Goal: Communication & Community: Answer question/provide support

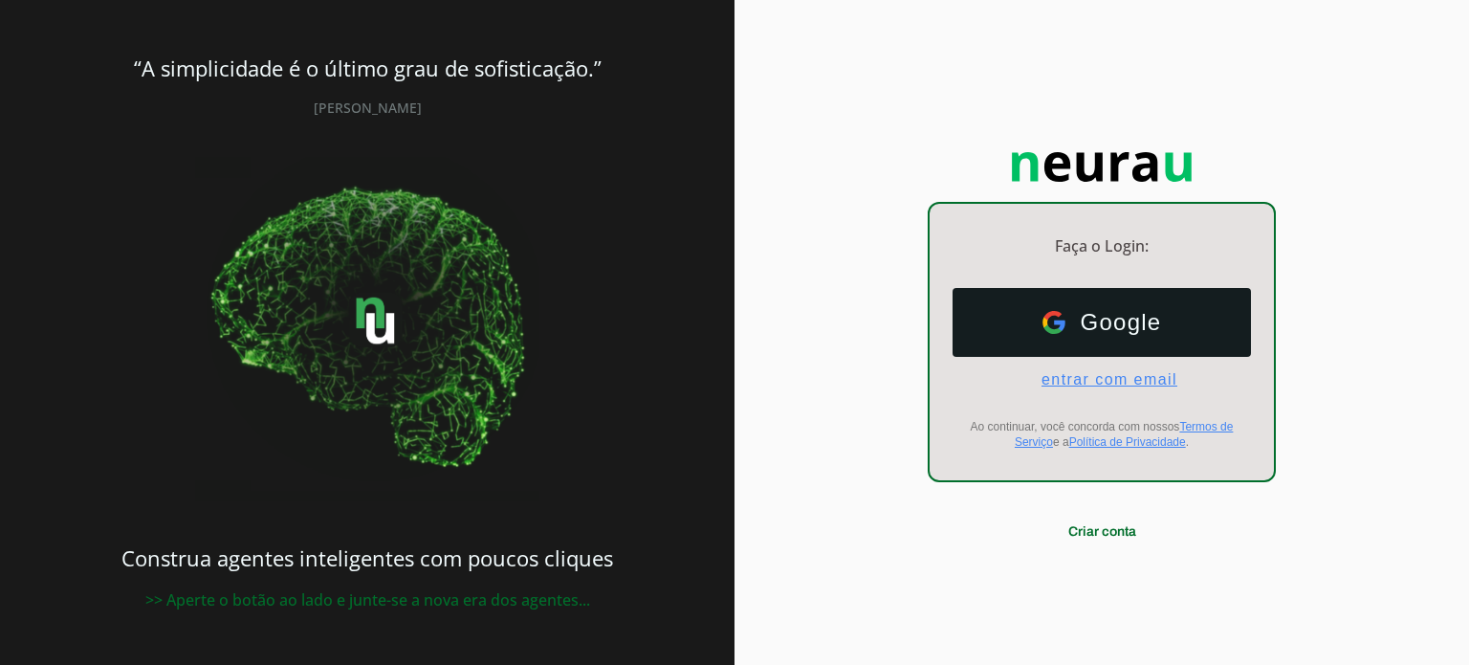
click at [1069, 378] on span "entrar com email" at bounding box center [1101, 379] width 151 height 17
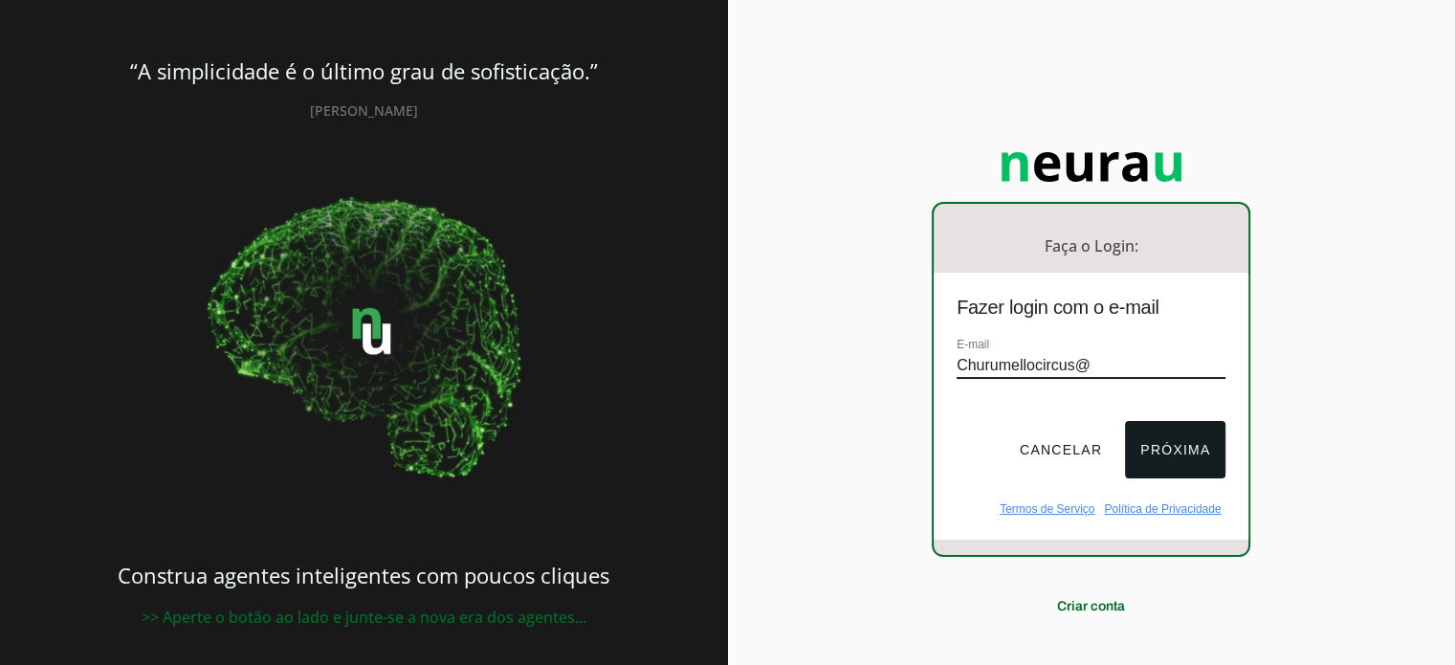
click at [1161, 353] on input "Churumellocircus@" at bounding box center [1090, 366] width 269 height 26
type input "[EMAIL_ADDRESS][DOMAIN_NAME]"
click at [1169, 440] on button "Próxima" at bounding box center [1175, 449] width 100 height 57
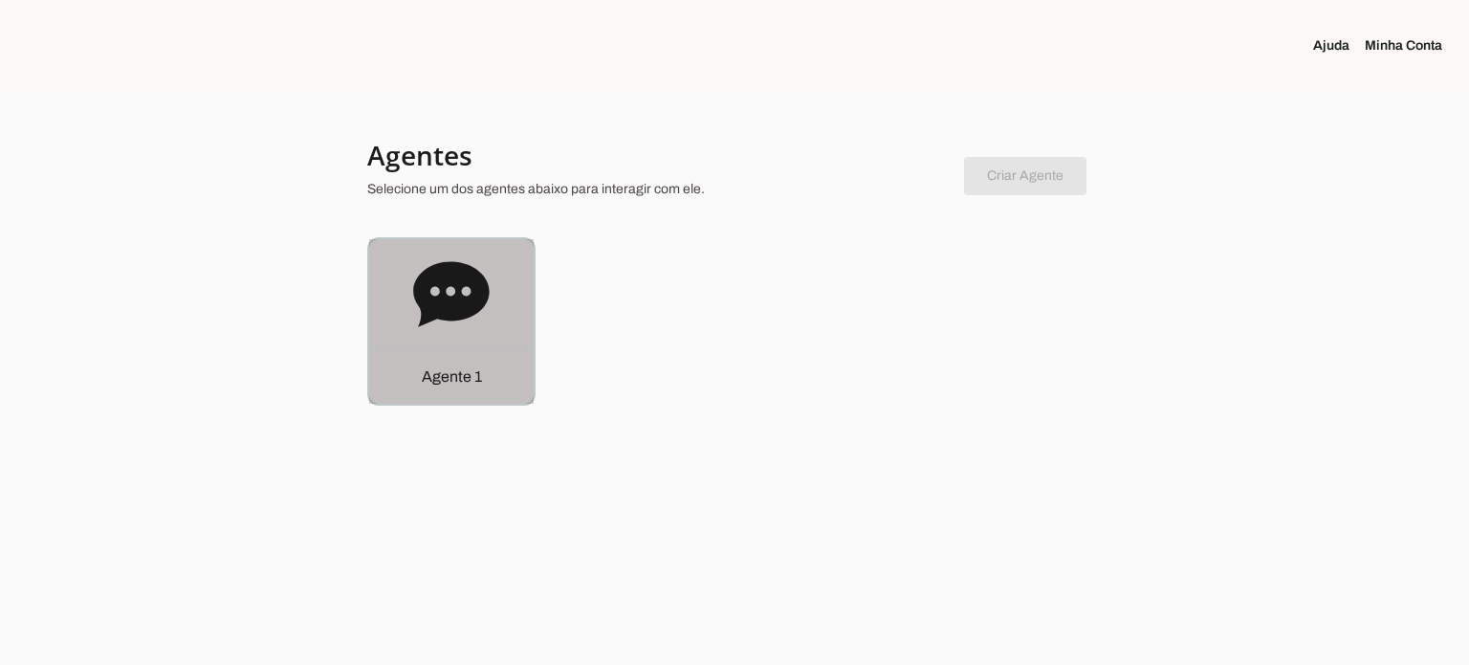
click at [461, 299] on icon at bounding box center [451, 293] width 76 height 65
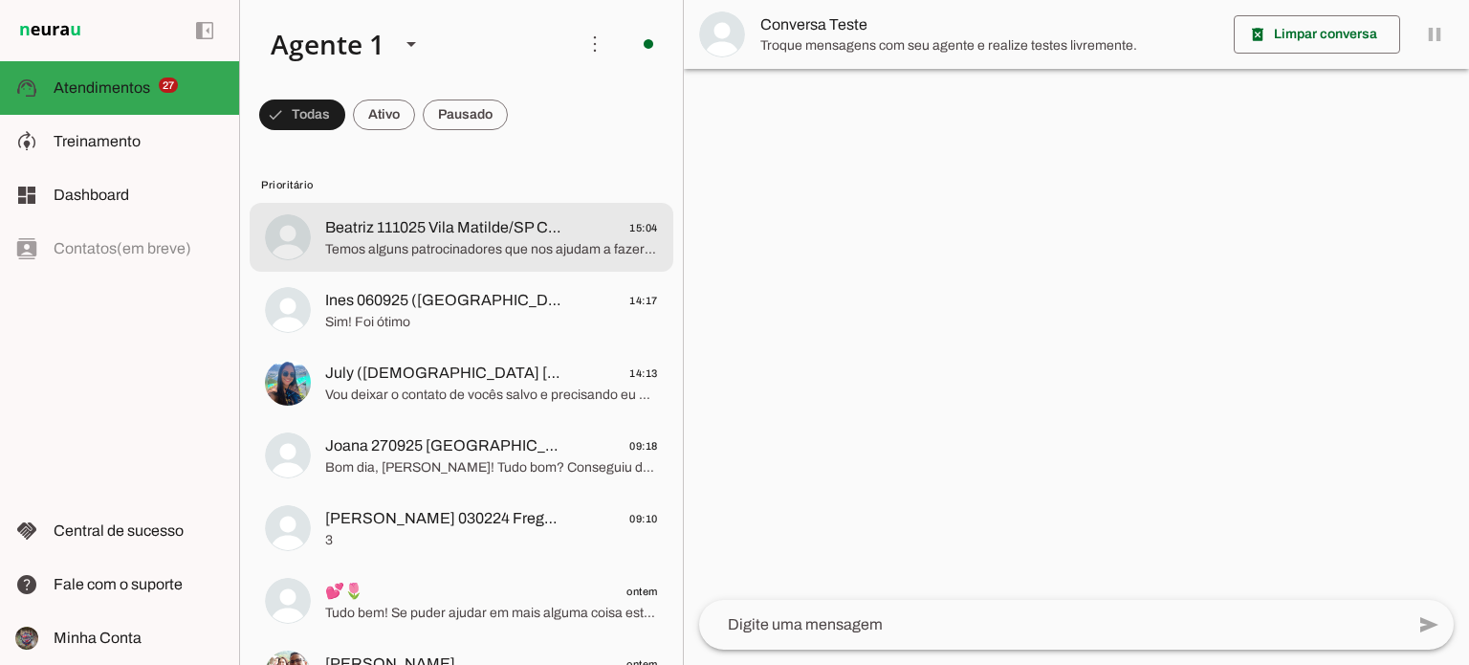
click at [468, 263] on md-item "Beatriz 111025 Vila Matilde/SP Clientechuru 15:04 Temos alguns patrocinadores q…" at bounding box center [462, 237] width 424 height 69
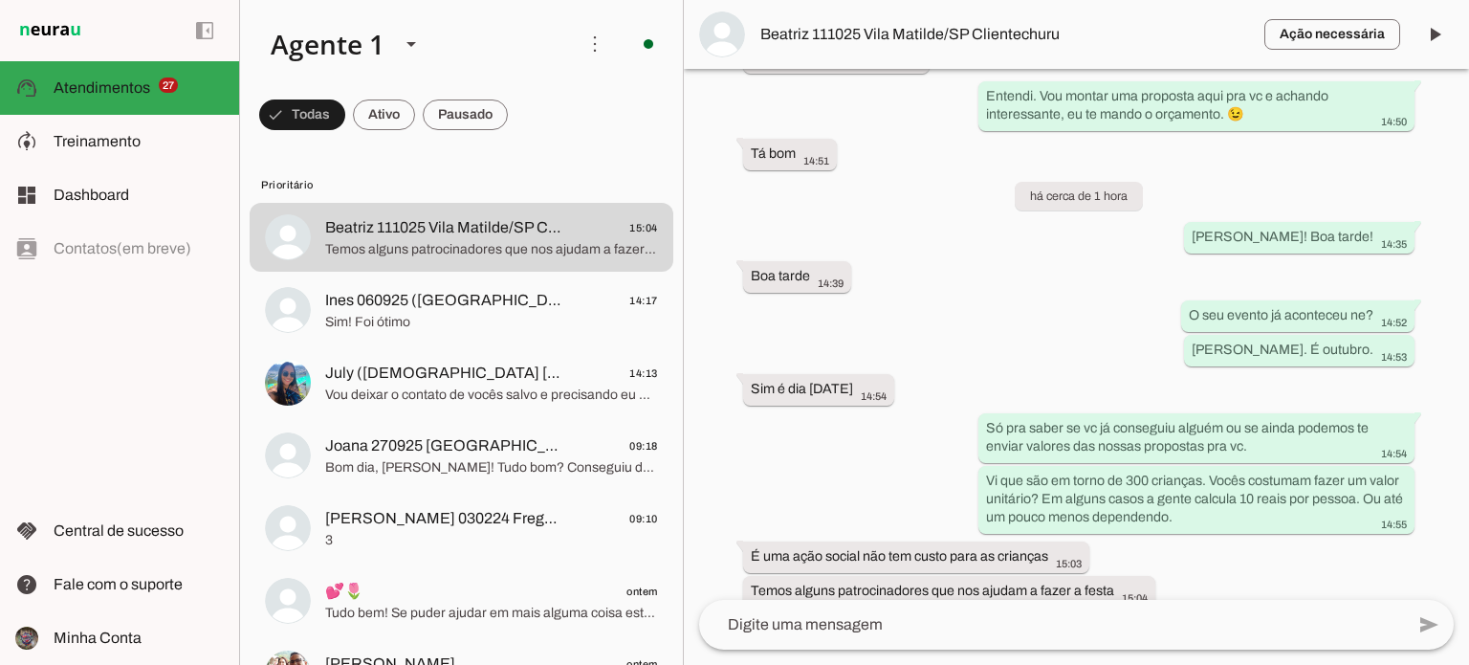
scroll to position [2264, 0]
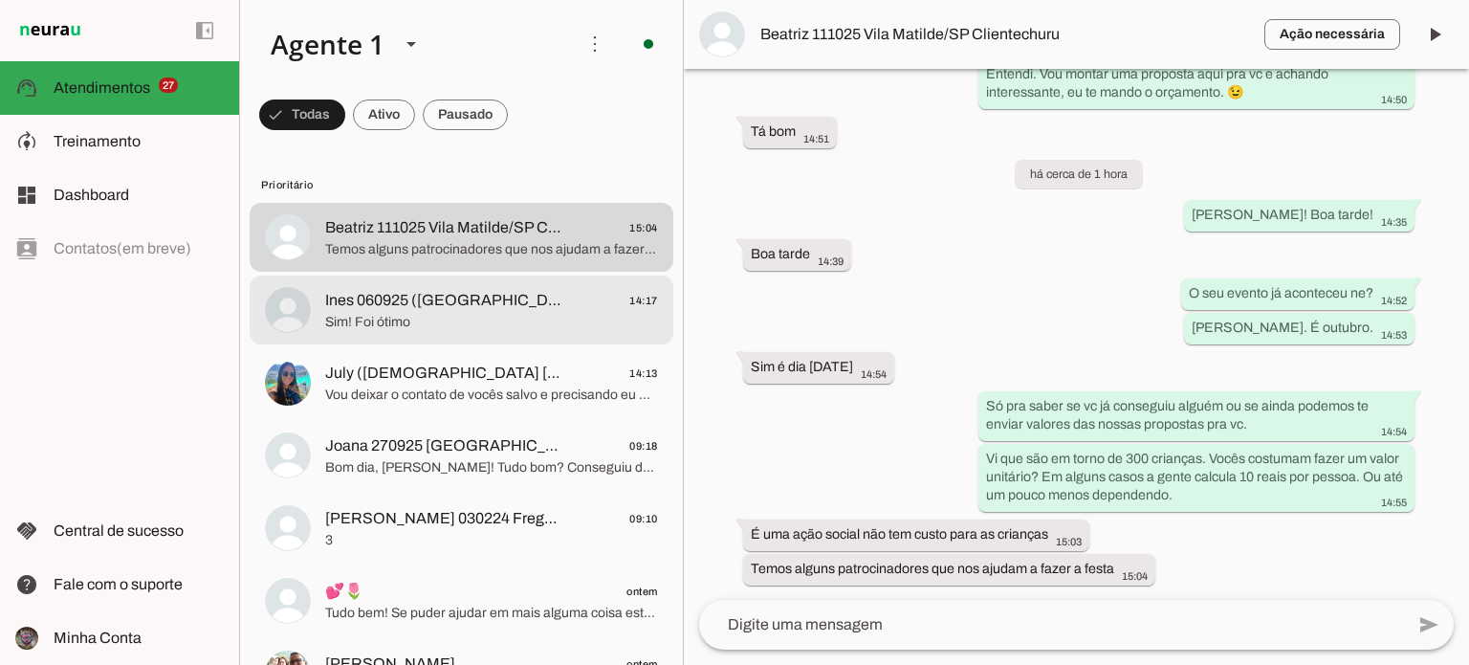
click at [452, 311] on span "Ines 060925 ([GEOGRAPHIC_DATA]) Santo André/SP Clientechuru" at bounding box center [445, 300] width 240 height 23
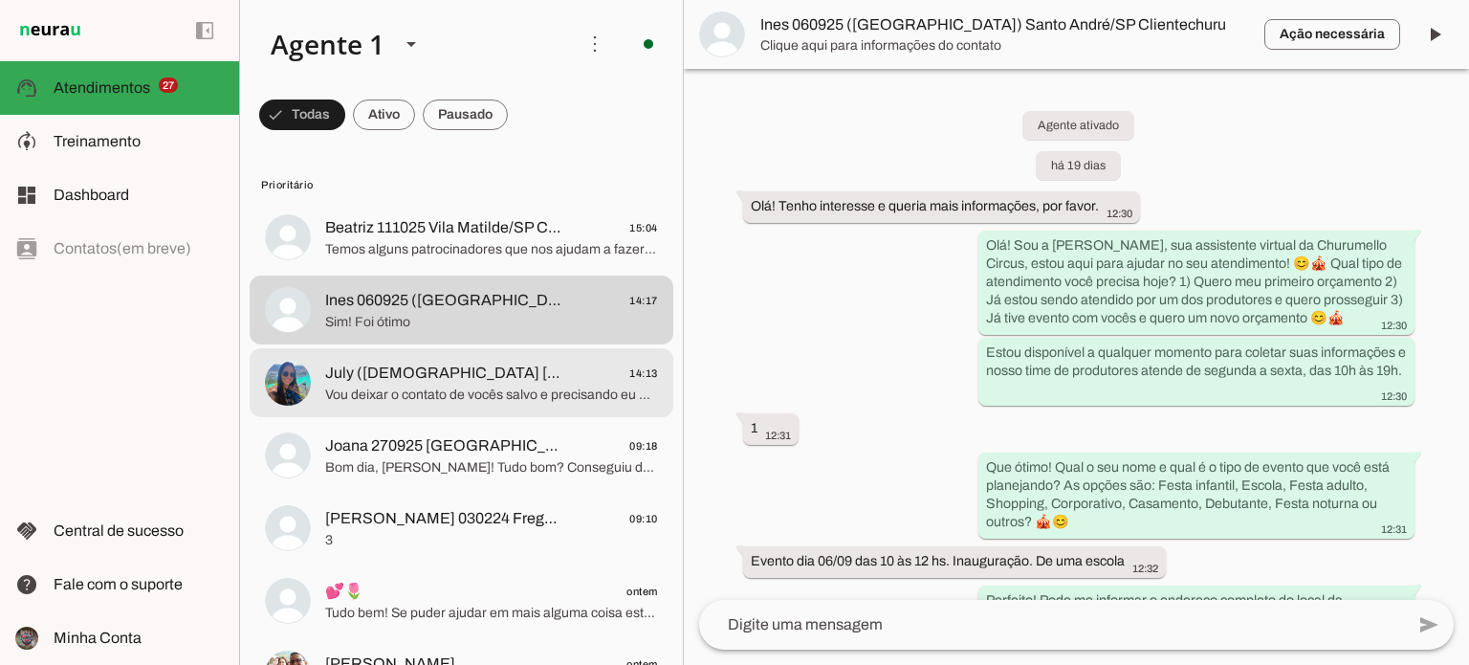
scroll to position [10395, 0]
